Goal: Task Accomplishment & Management: Manage account settings

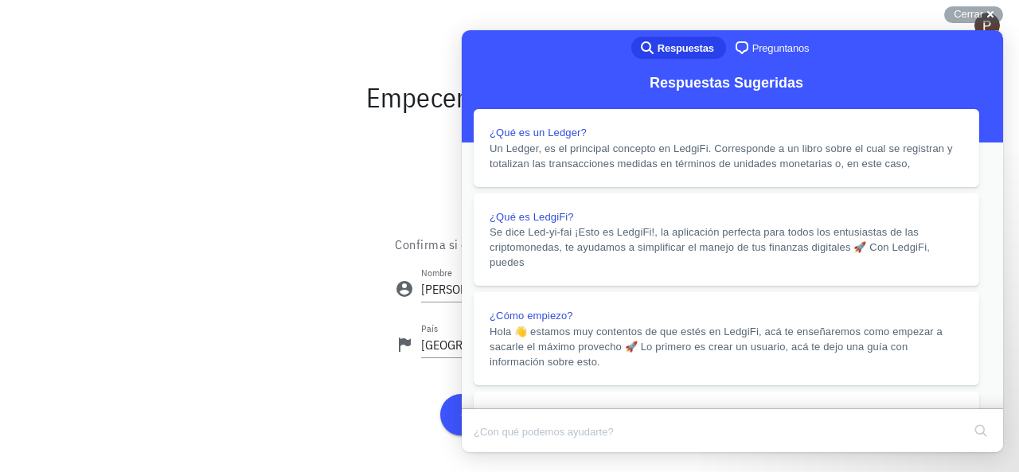
scroll to position [1490, 0]
drag, startPoint x: 992, startPoint y: 13, endPoint x: 338, endPoint y: 32, distance: 654.7
click at [992, 13] on div "Cerrar cross-small" at bounding box center [973, 14] width 59 height 17
